Goal: Register for event/course

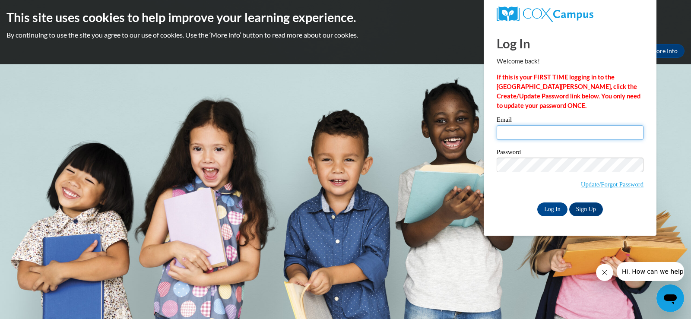
click at [522, 138] on input "Email" at bounding box center [570, 132] width 147 height 15
type input "meunierm@w-csd.org"
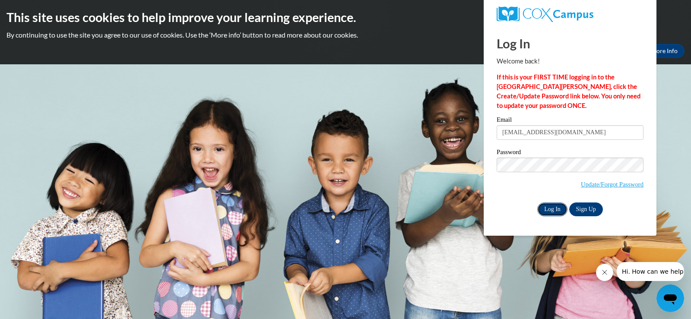
click at [546, 213] on input "Log In" at bounding box center [552, 210] width 30 height 14
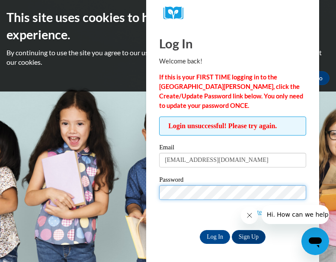
click at [200, 230] on input "Log In" at bounding box center [215, 237] width 30 height 14
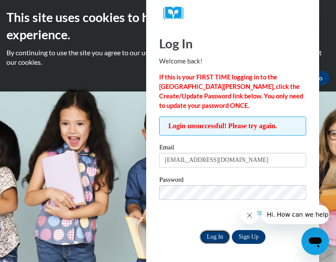
click at [214, 235] on input "Log In" at bounding box center [215, 237] width 30 height 14
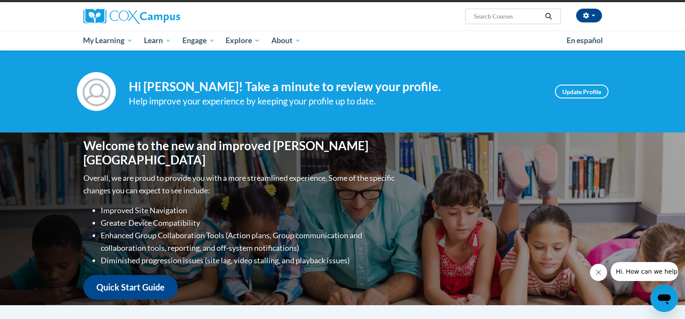
scroll to position [43, 0]
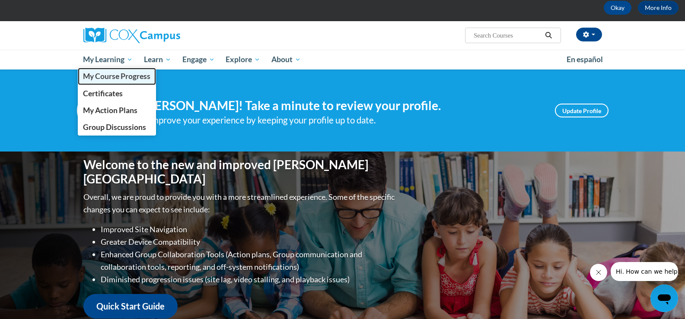
click at [105, 77] on span "My Course Progress" at bounding box center [116, 76] width 67 height 9
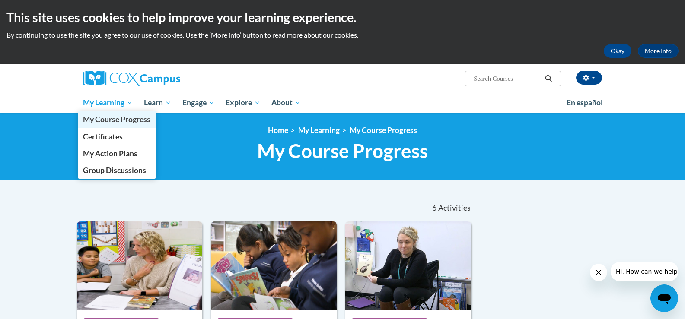
click at [94, 121] on span "My Course Progress" at bounding box center [116, 119] width 67 height 9
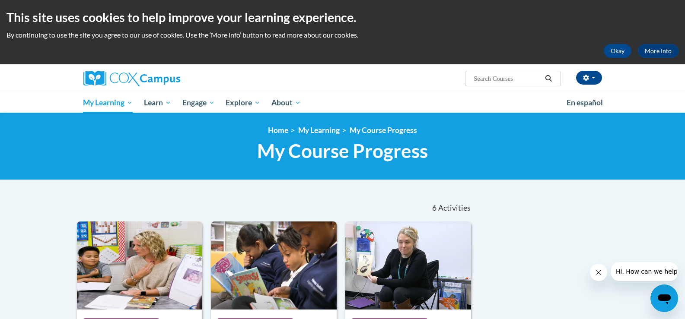
click at [482, 79] on input "Search..." at bounding box center [507, 78] width 69 height 10
type input "meaning"
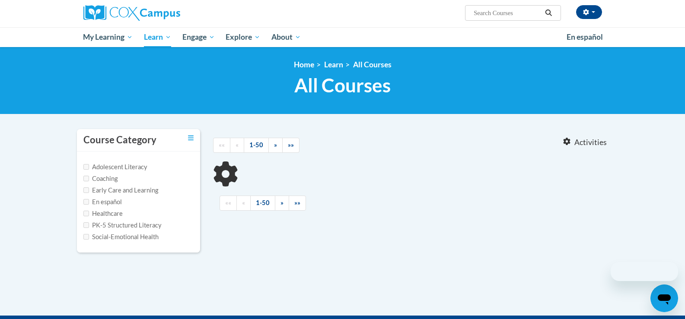
scroll to position [86, 0]
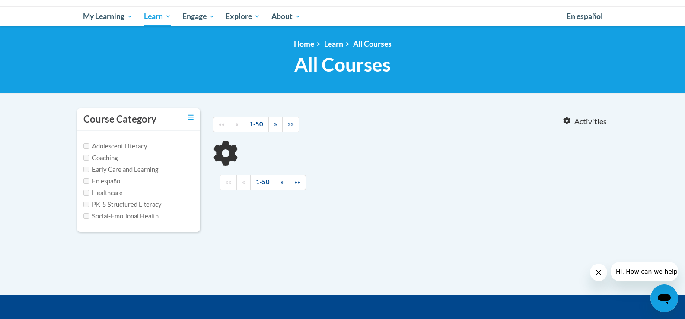
type input "meaning"
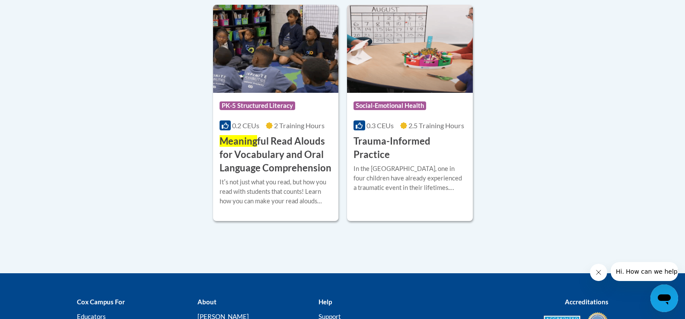
scroll to position [475, 0]
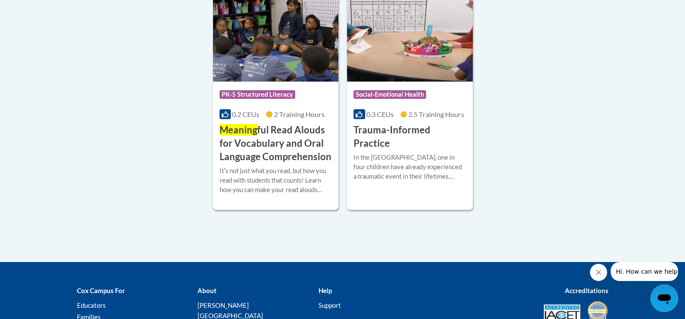
click at [292, 152] on h3 "Meaning ful Read Alouds for Vocabulary and Oral Language Comprehension" at bounding box center [275, 144] width 113 height 40
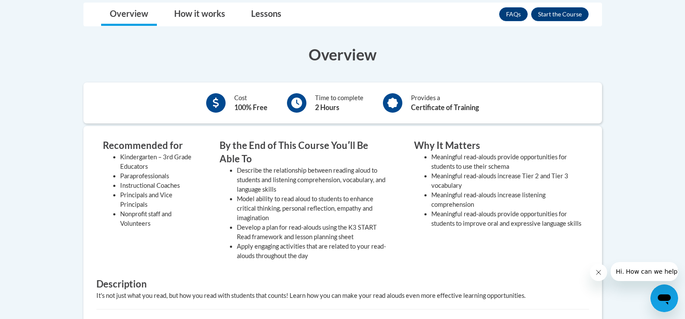
scroll to position [231, 0]
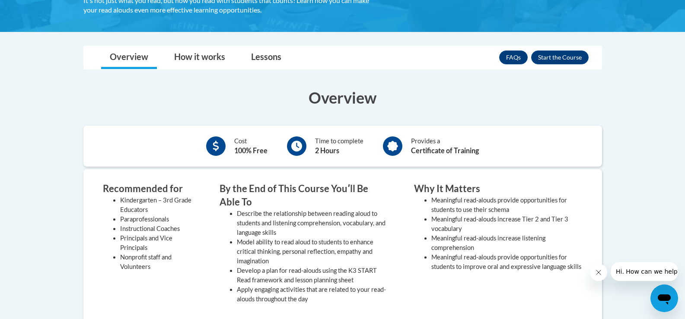
click at [299, 149] on icon at bounding box center [296, 146] width 11 height 11
click at [564, 56] on button "Enroll" at bounding box center [559, 58] width 57 height 14
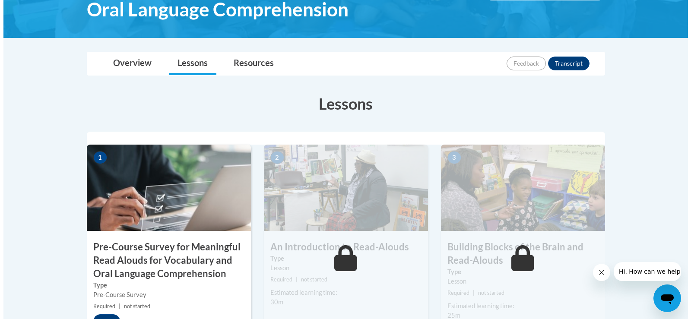
scroll to position [346, 0]
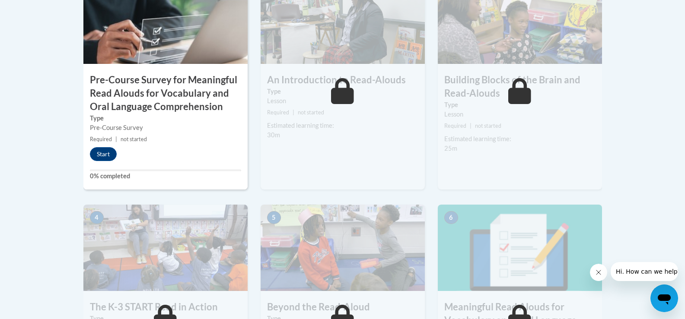
click at [154, 100] on h3 "Pre-Course Survey for Meaningful Read Alouds for Vocabulary and Oral Language C…" at bounding box center [165, 93] width 164 height 40
click at [101, 150] on button "Start" at bounding box center [103, 154] width 27 height 14
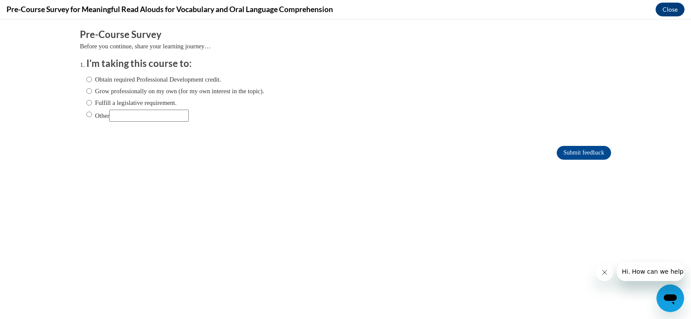
scroll to position [0, 0]
click at [86, 116] on input "Other" at bounding box center [89, 115] width 6 height 10
radio input "true"
click at [586, 154] on input "Submit feedback" at bounding box center [584, 153] width 54 height 14
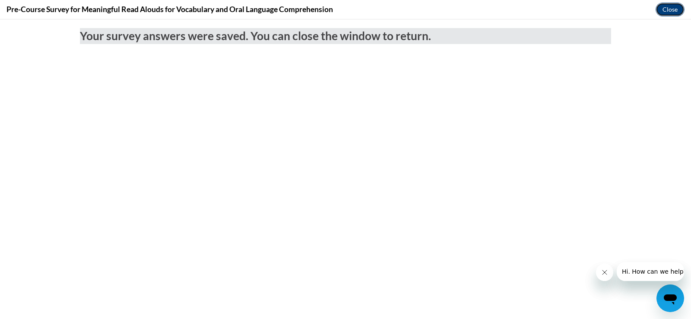
click at [673, 10] on button "Close" at bounding box center [670, 10] width 29 height 14
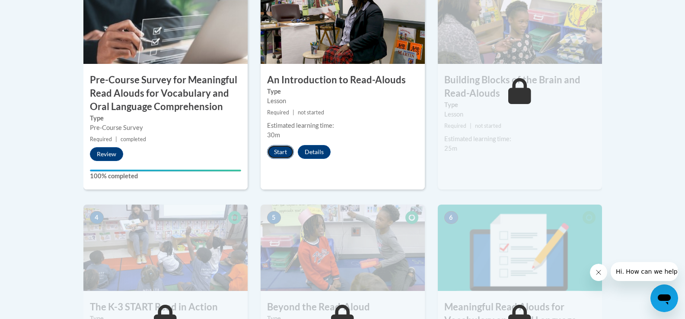
click at [278, 155] on button "Start" at bounding box center [280, 152] width 27 height 14
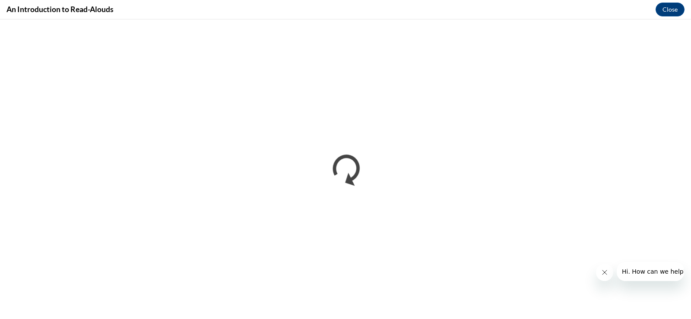
click at [601, 277] on button "Close message from company" at bounding box center [604, 272] width 17 height 17
